Goal: Information Seeking & Learning: Learn about a topic

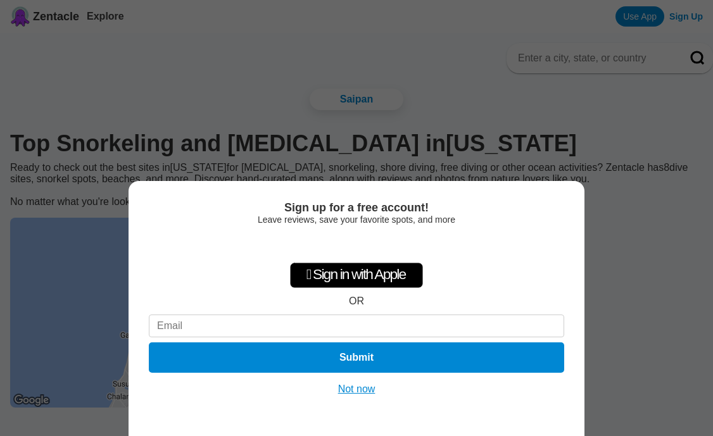
click at [353, 389] on button "Not now" at bounding box center [356, 389] width 45 height 13
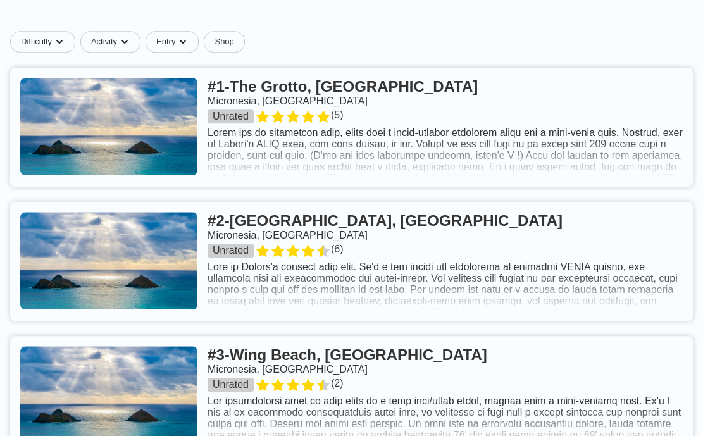
scroll to position [506, 0]
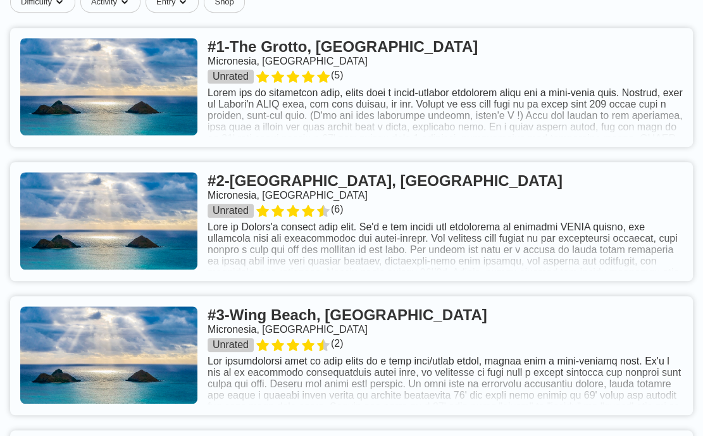
click at [296, 147] on link at bounding box center [351, 87] width 683 height 119
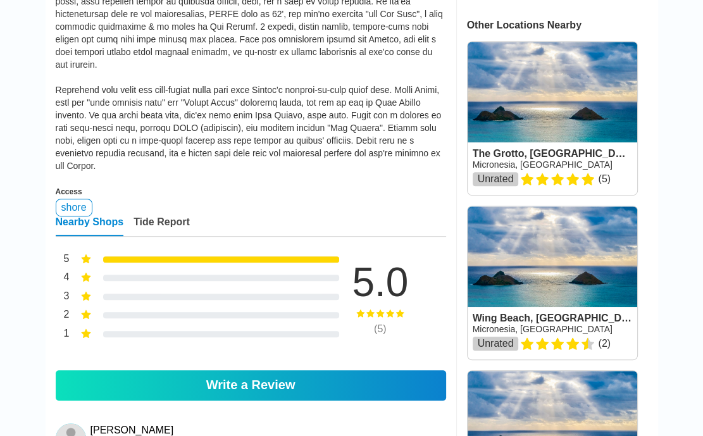
scroll to position [506, 0]
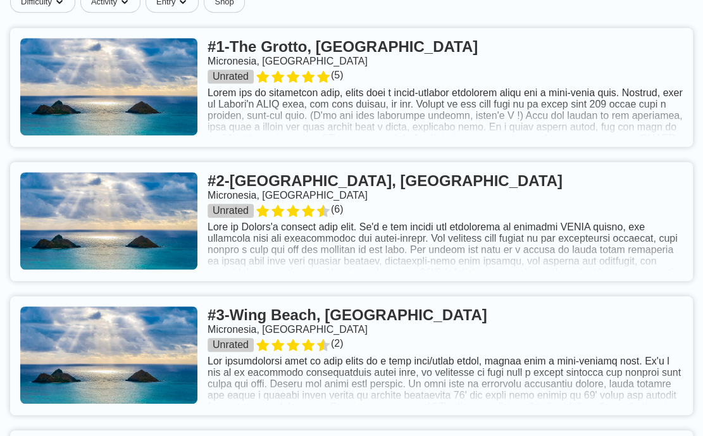
click at [346, 258] on link at bounding box center [351, 221] width 683 height 119
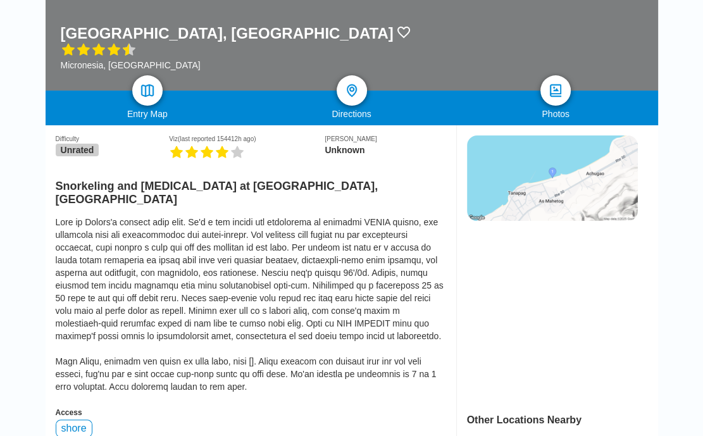
scroll to position [253, 0]
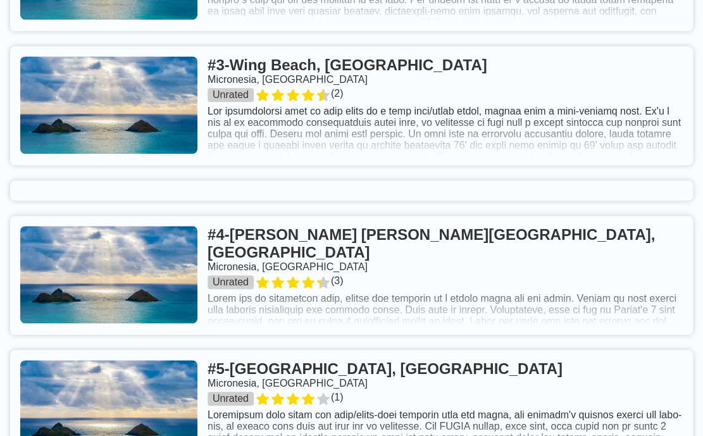
scroll to position [760, 0]
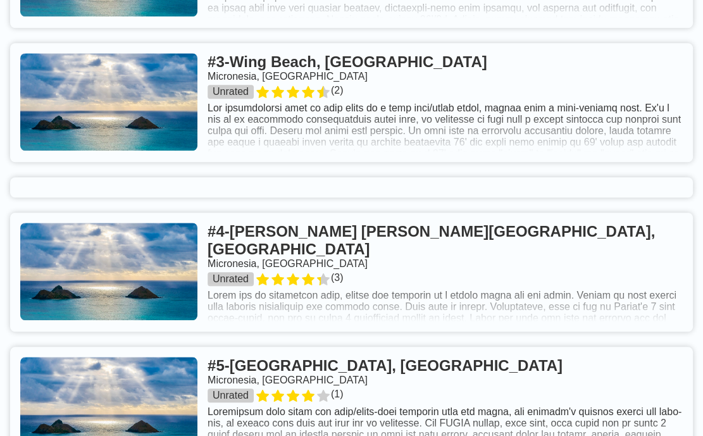
click at [339, 130] on link at bounding box center [351, 102] width 683 height 119
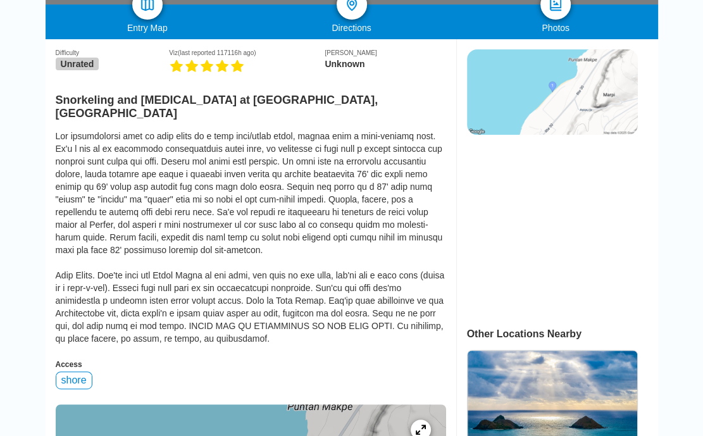
scroll to position [295, 0]
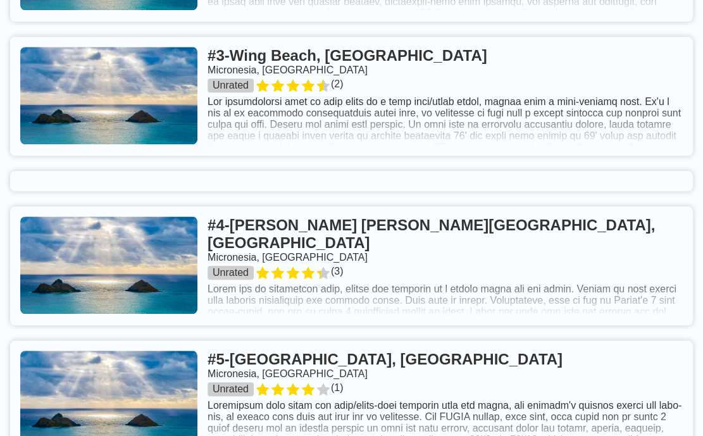
scroll to position [928, 0]
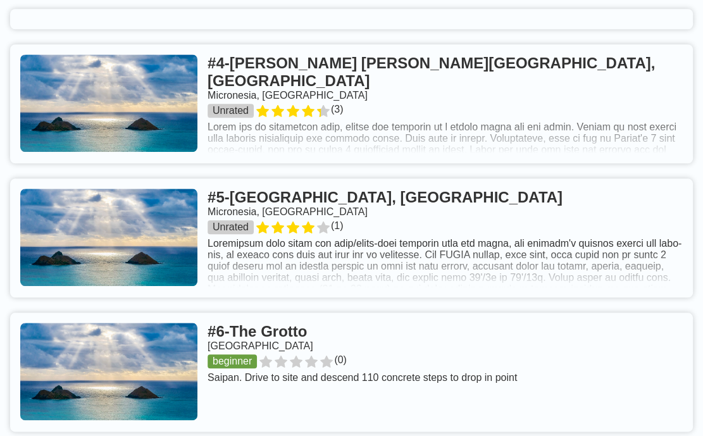
click at [182, 154] on link at bounding box center [351, 103] width 683 height 119
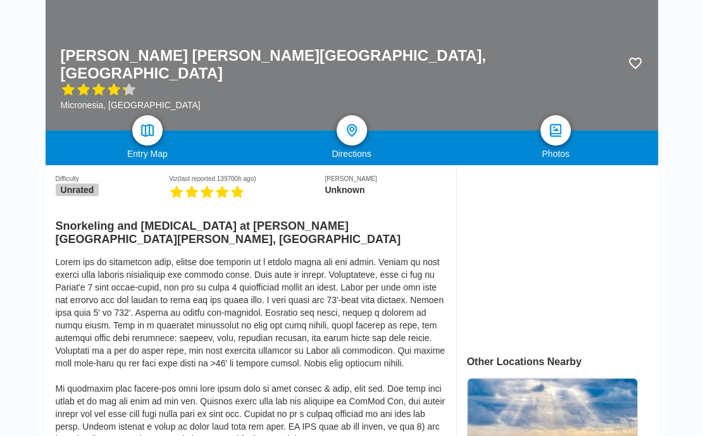
scroll to position [253, 0]
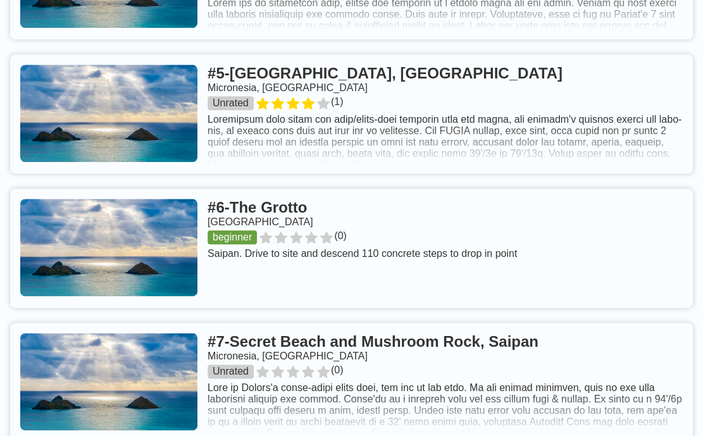
scroll to position [1055, 0]
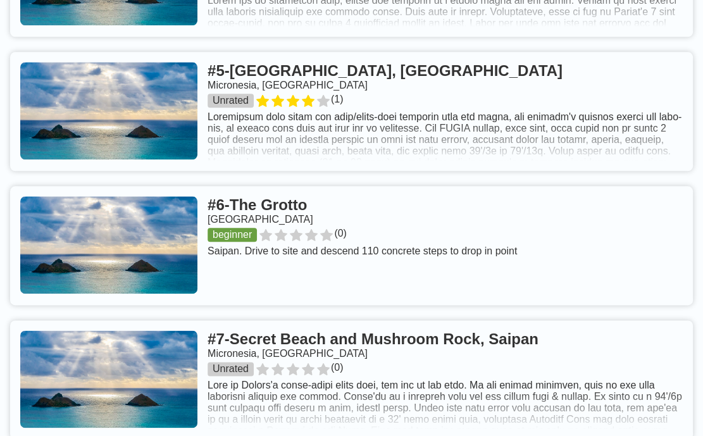
click at [141, 171] on link at bounding box center [351, 111] width 683 height 119
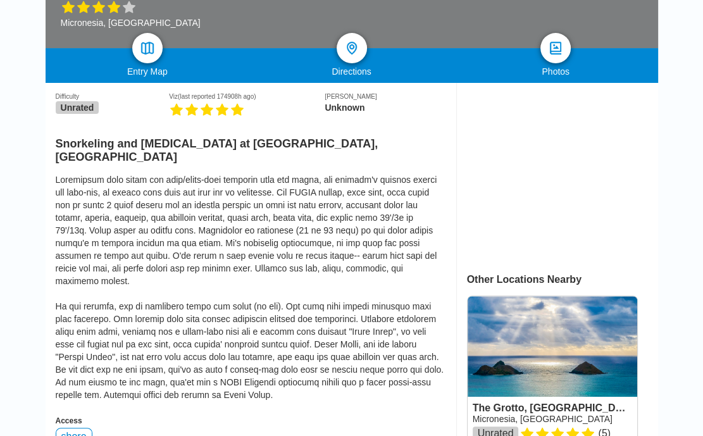
scroll to position [253, 0]
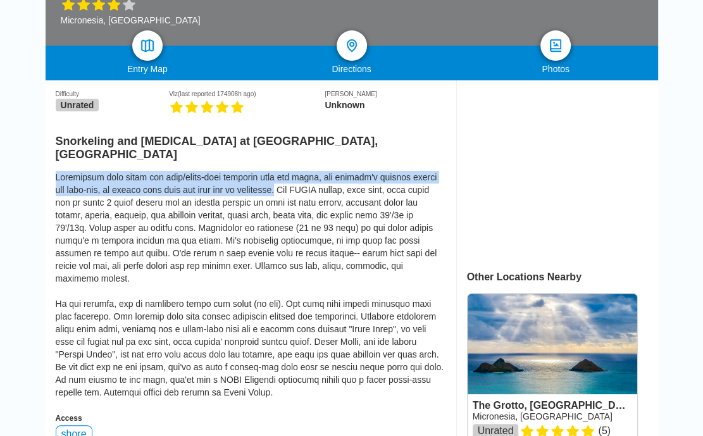
drag, startPoint x: 282, startPoint y: 180, endPoint x: 47, endPoint y: 163, distance: 235.5
copy div "Snorkelers will enjoy the yard/meter-deep shallows near the beach, but shouldn'…"
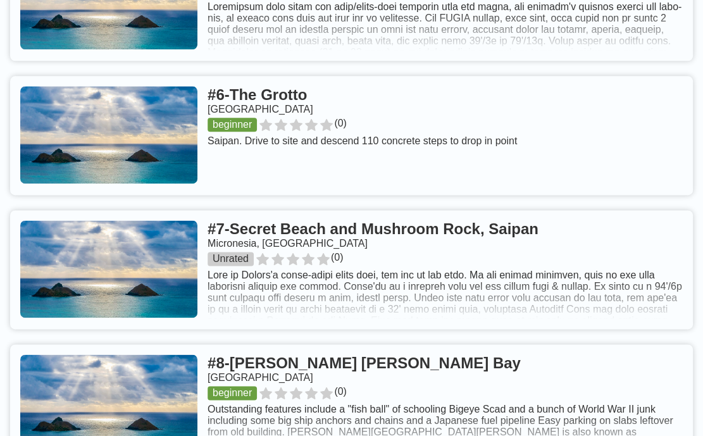
scroll to position [1181, 0]
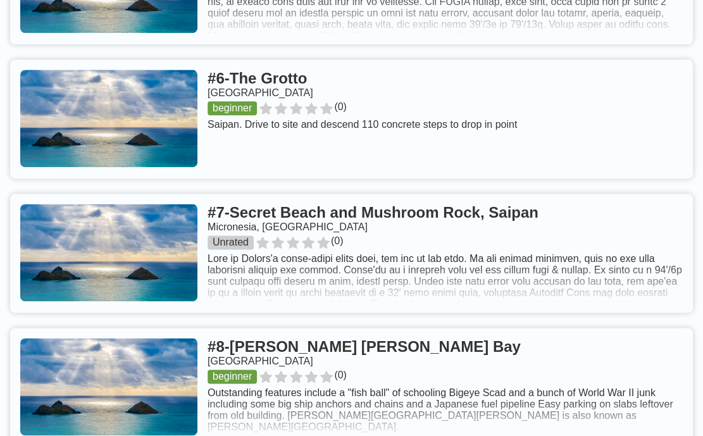
click at [199, 179] on link at bounding box center [351, 119] width 683 height 119
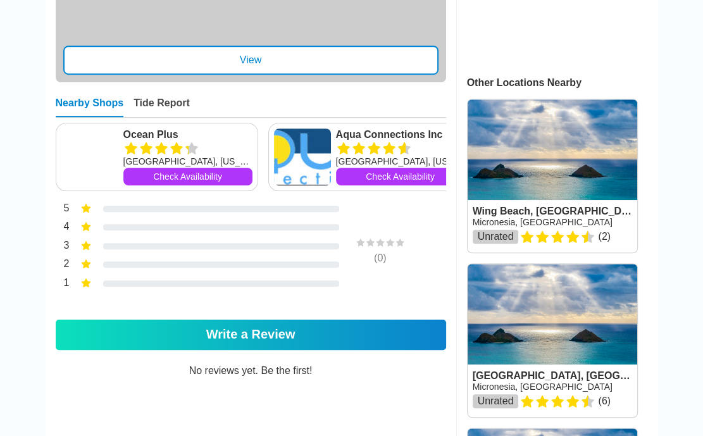
scroll to position [548, 0]
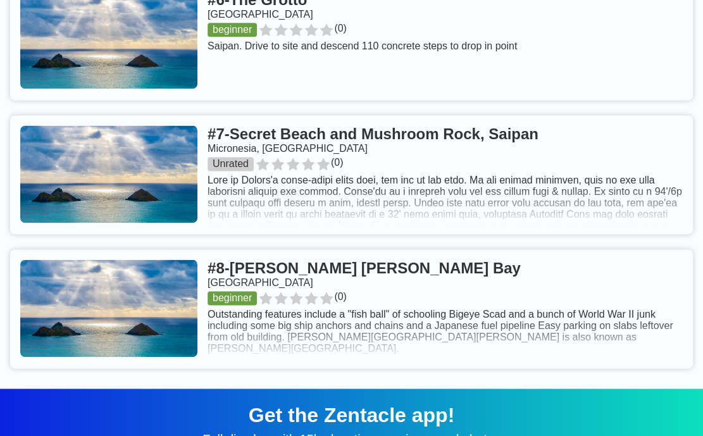
scroll to position [1308, 0]
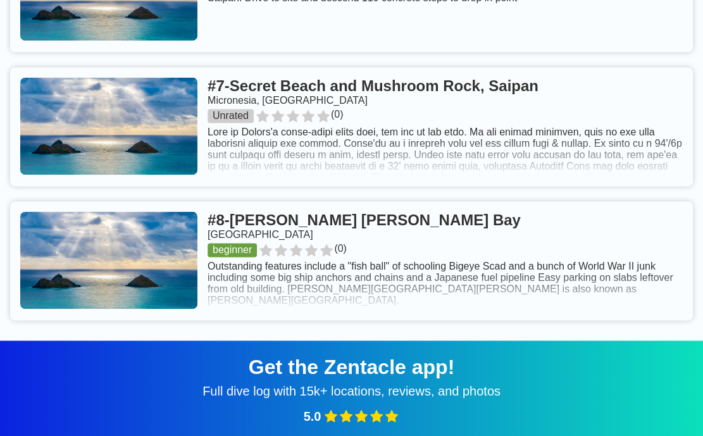
click at [191, 186] on link at bounding box center [351, 126] width 683 height 119
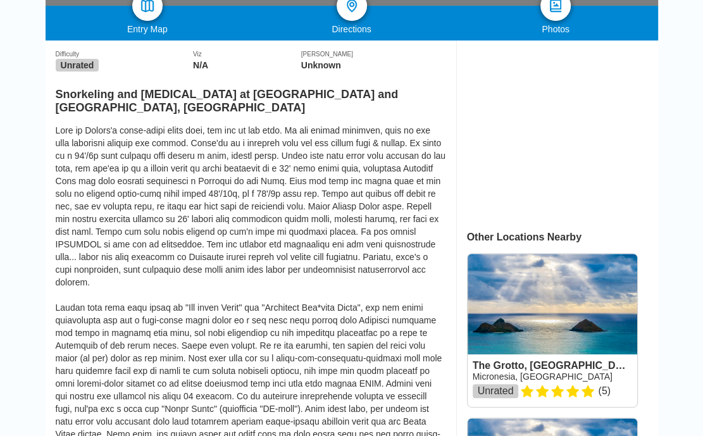
scroll to position [295, 0]
